Goal: Transaction & Acquisition: Purchase product/service

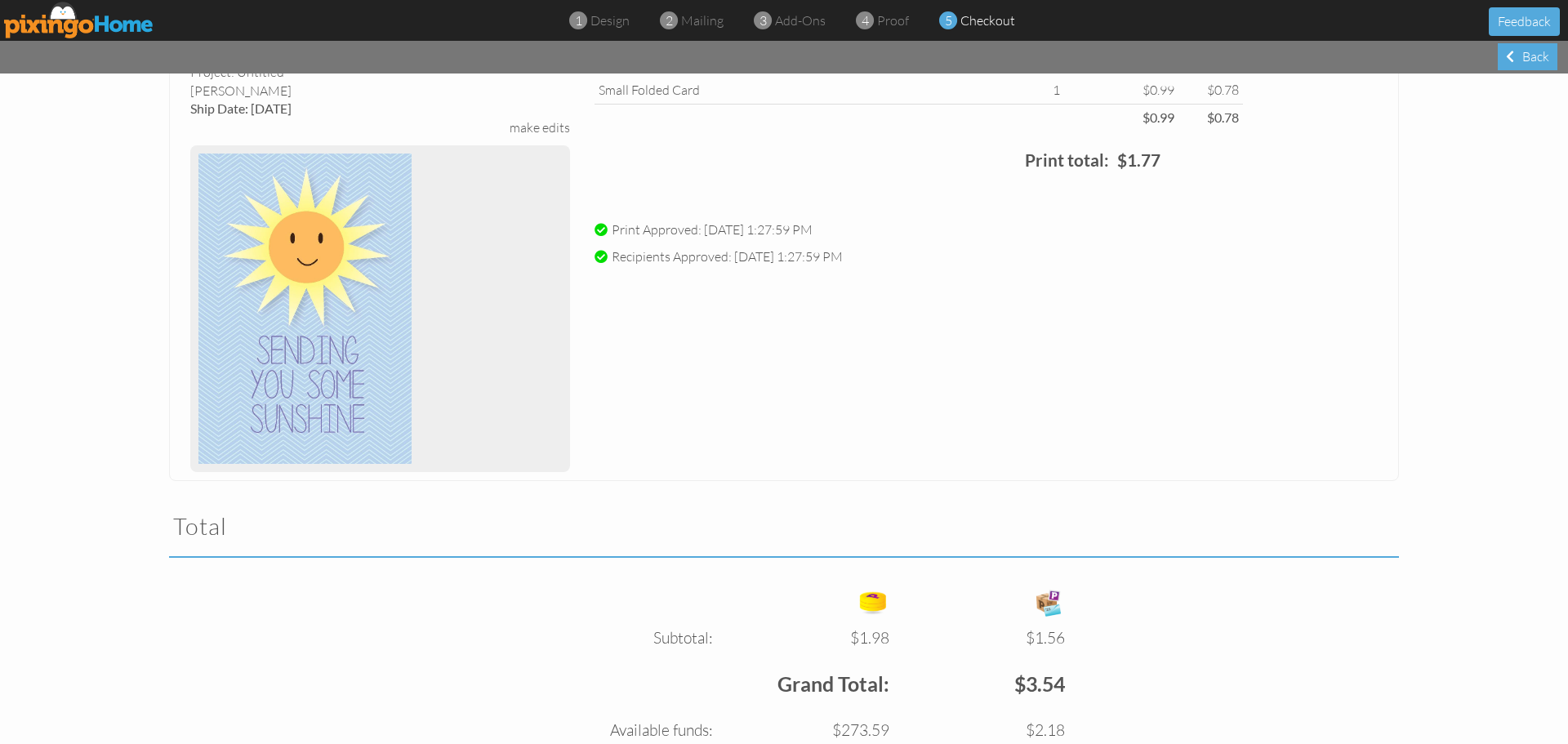
scroll to position [780, 0]
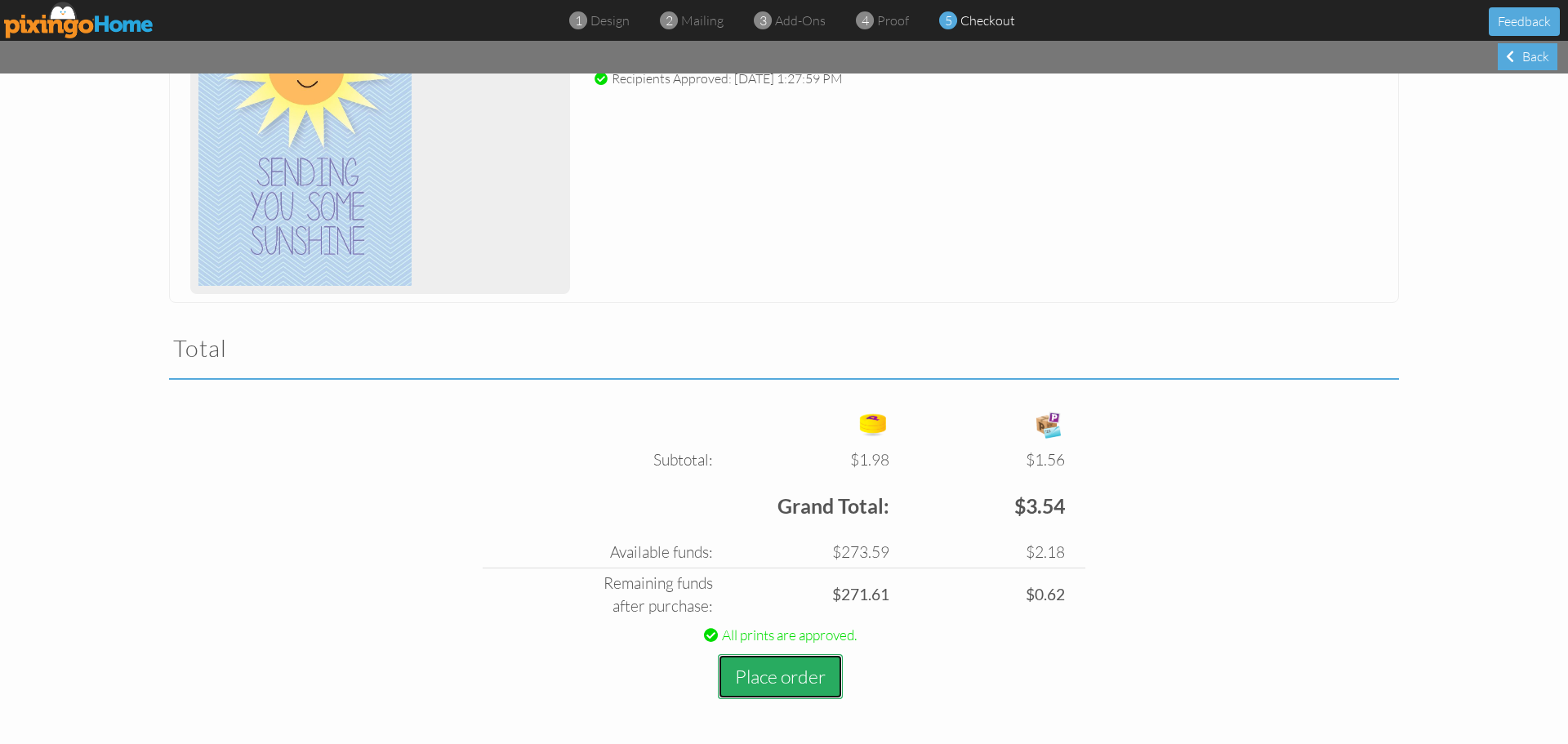
click at [773, 673] on button "Place order" at bounding box center [780, 676] width 125 height 45
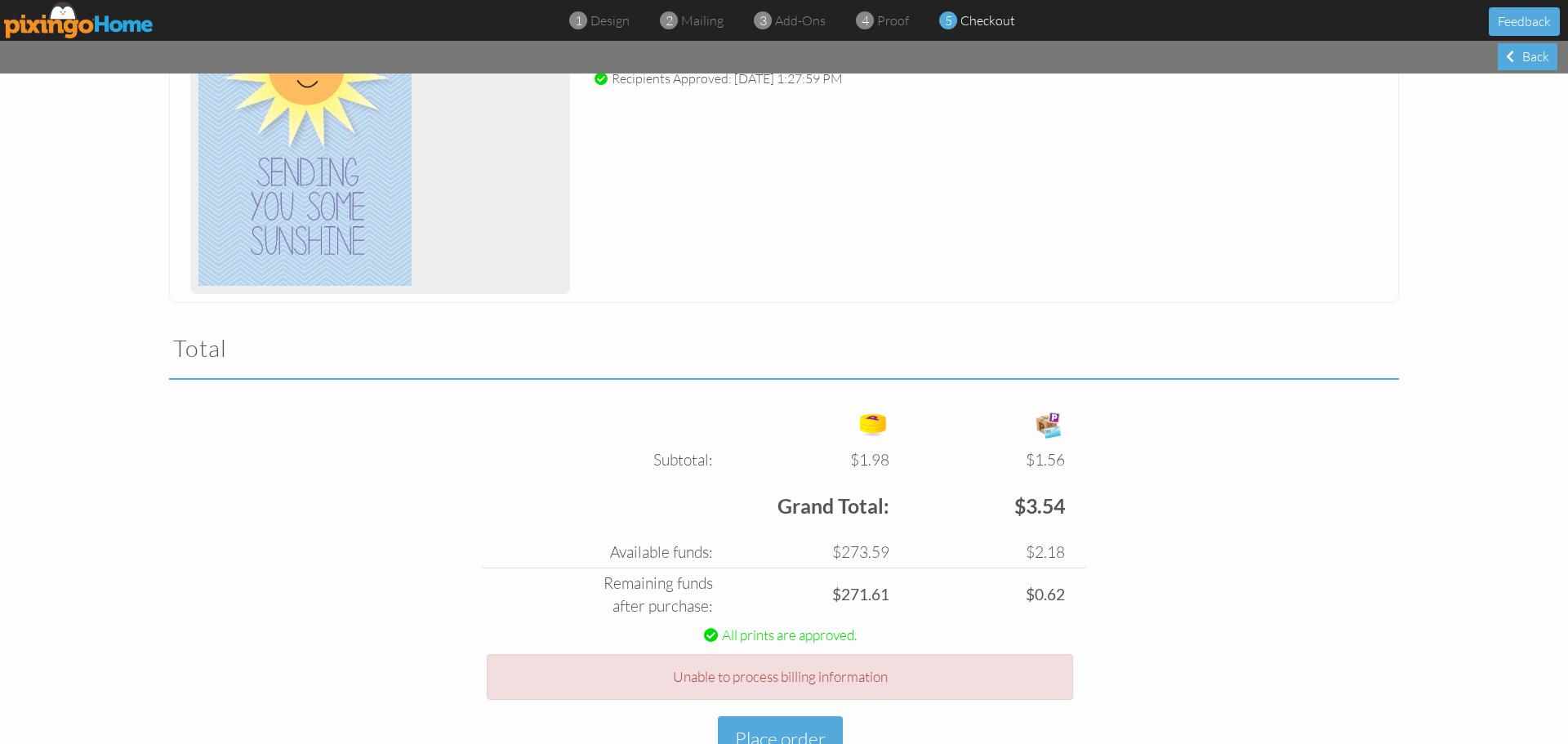
scroll to position [843, 0]
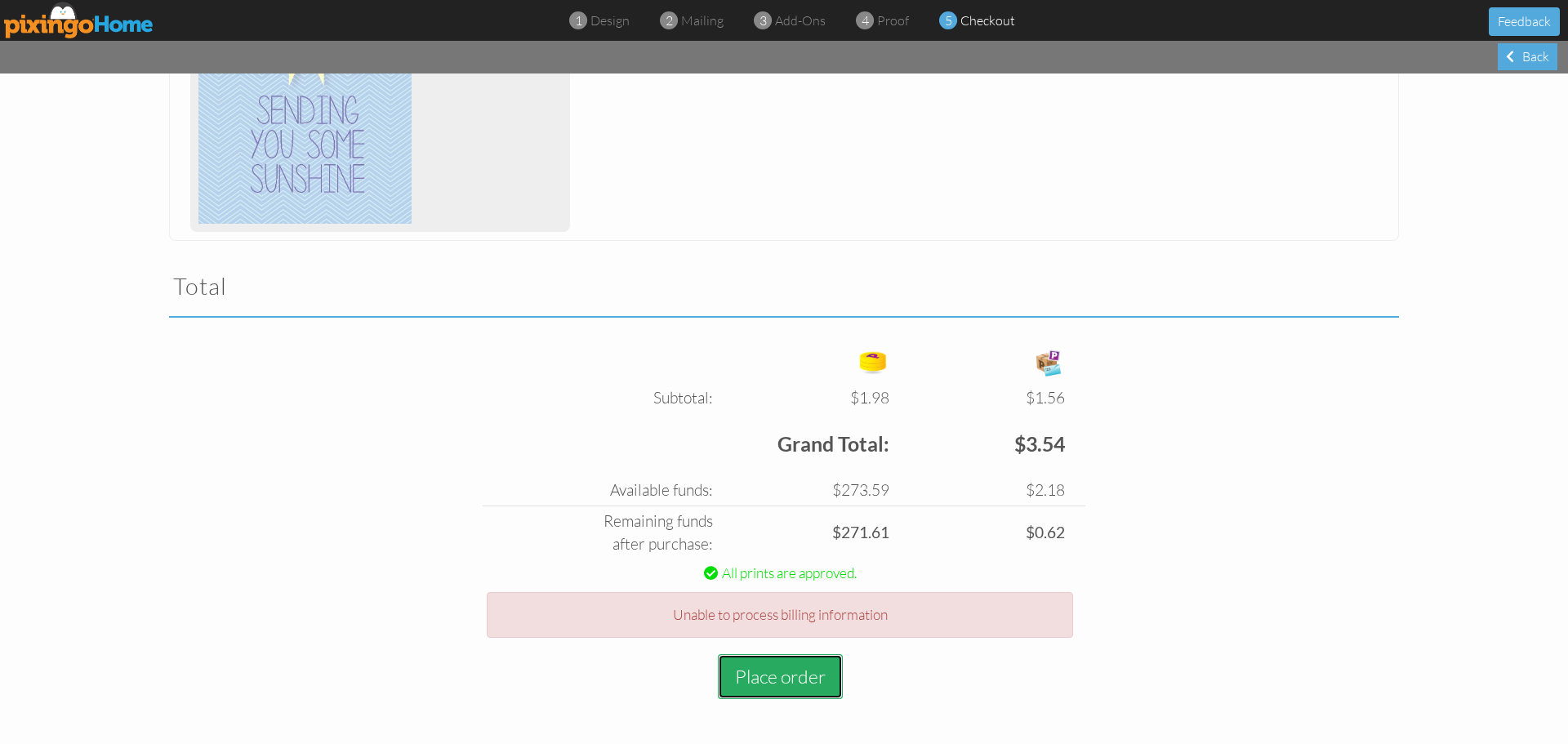
click at [773, 681] on button "Place order" at bounding box center [780, 676] width 125 height 45
click at [780, 688] on button "Place order" at bounding box center [780, 676] width 125 height 45
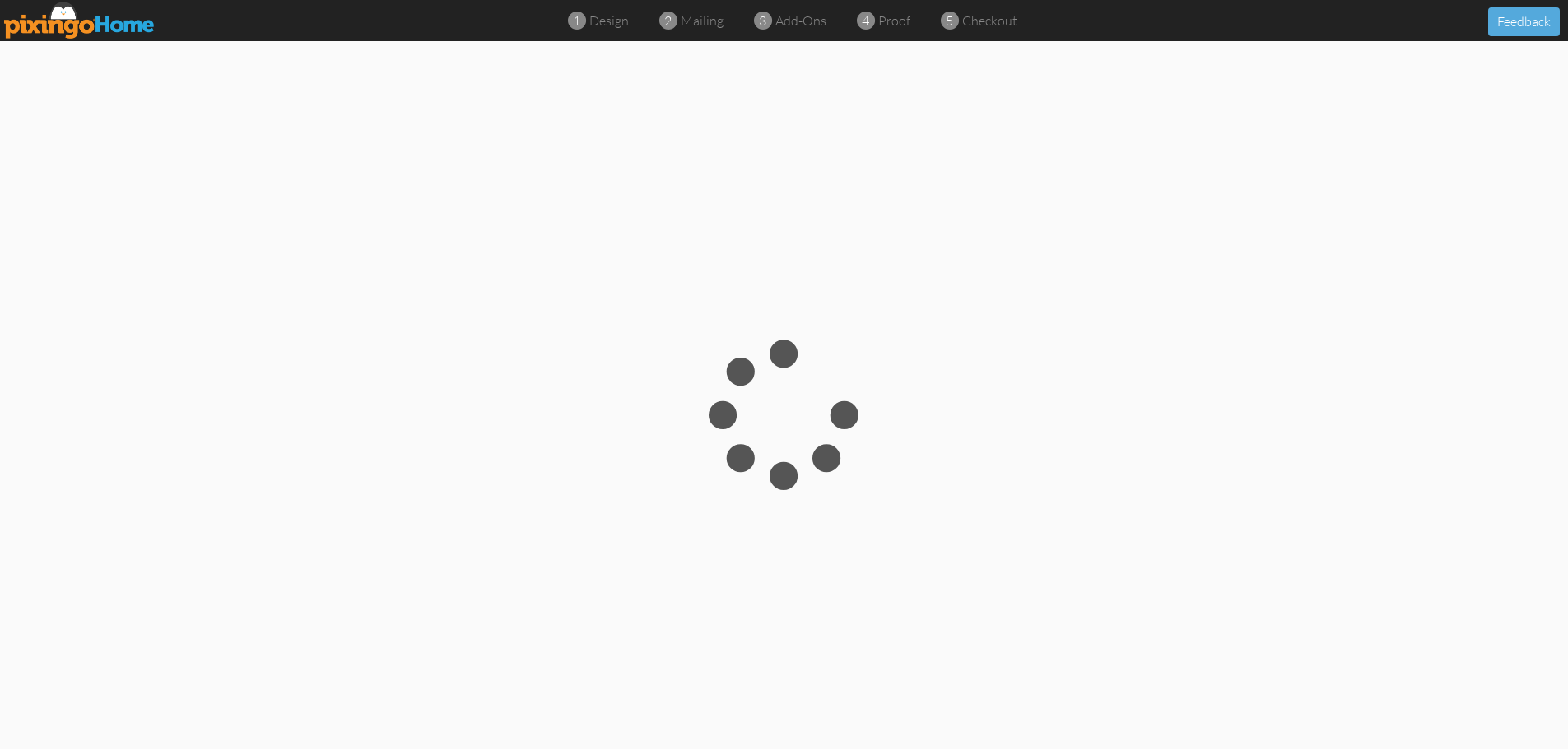
scroll to position [41, 0]
